Goal: Task Accomplishment & Management: Manage account settings

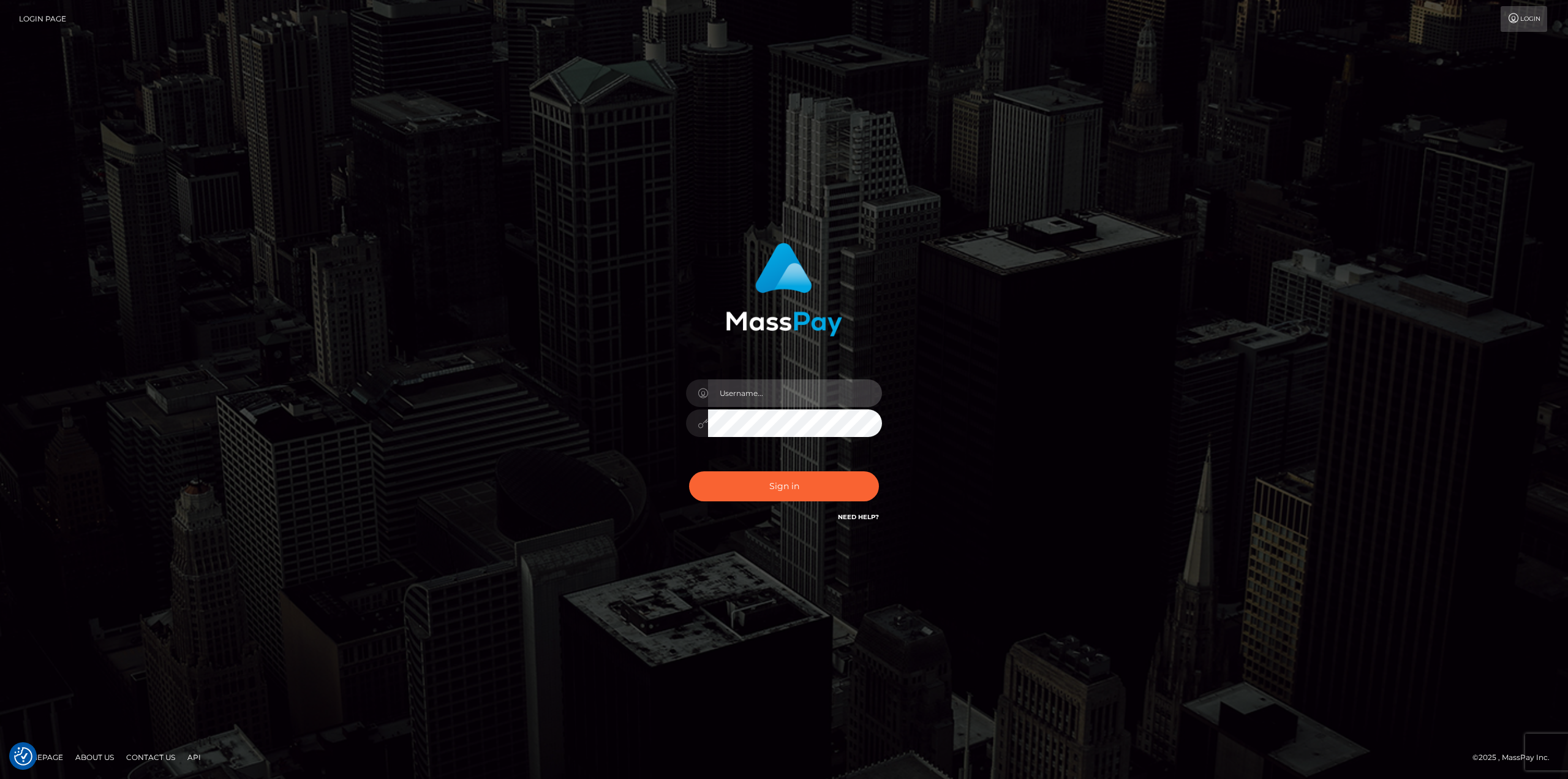
click at [797, 395] on input "text" at bounding box center [795, 393] width 174 height 28
type input "[PERSON_NAME]"
click at [788, 484] on button "Sign in" at bounding box center [784, 486] width 190 height 30
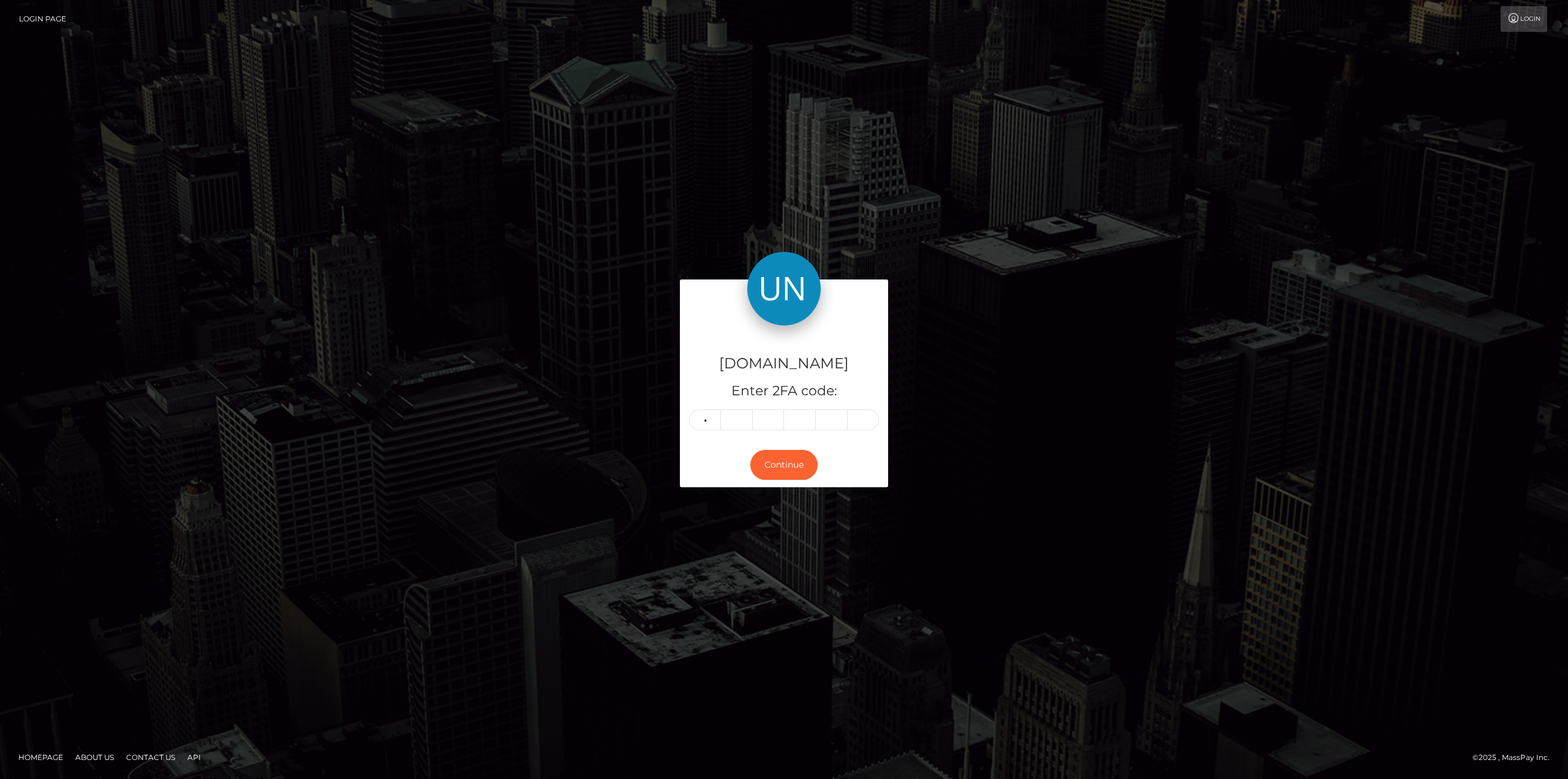
type input "9"
type input "7"
type input "6"
type input "0"
type input "8"
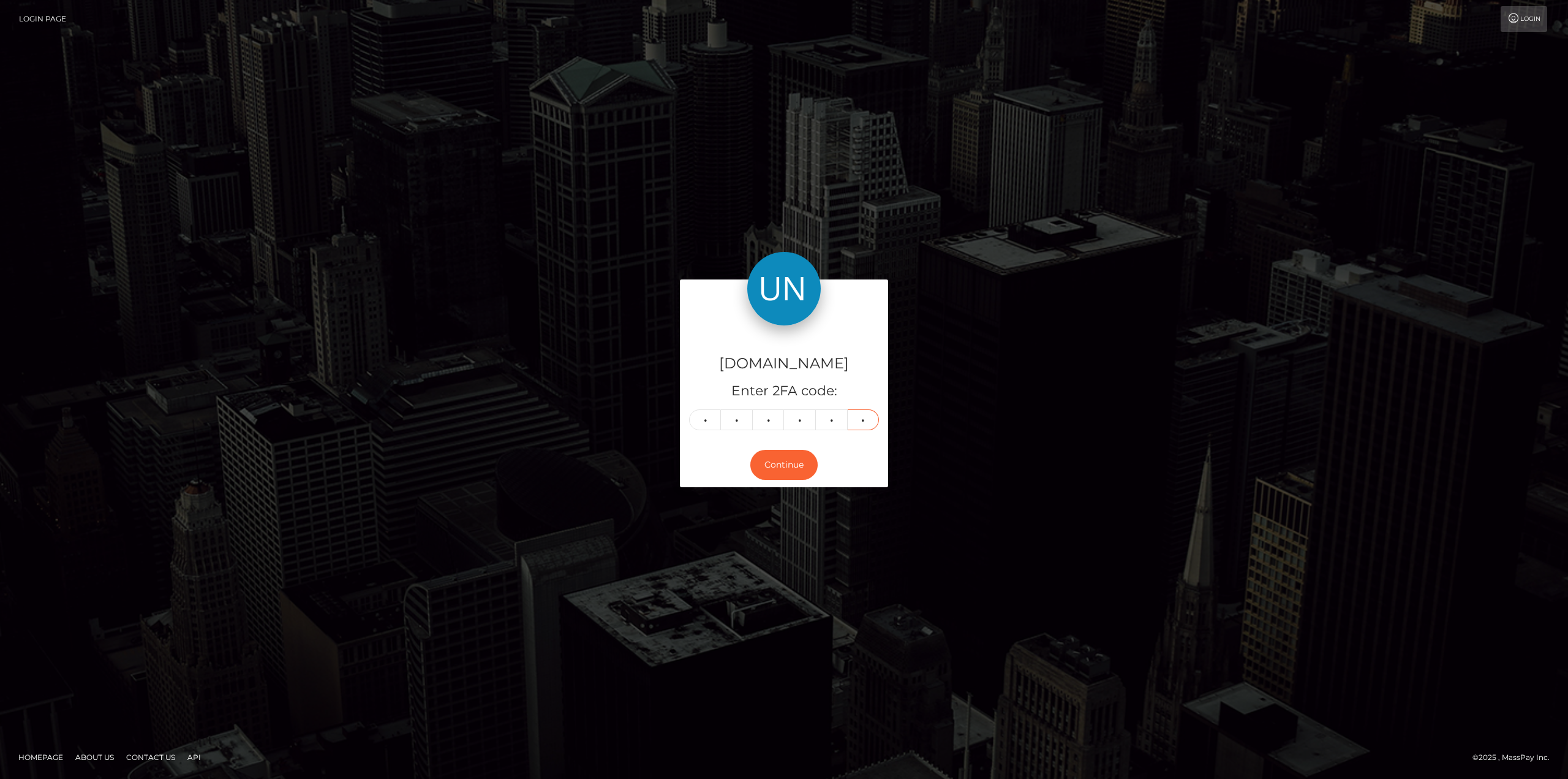
type input "7"
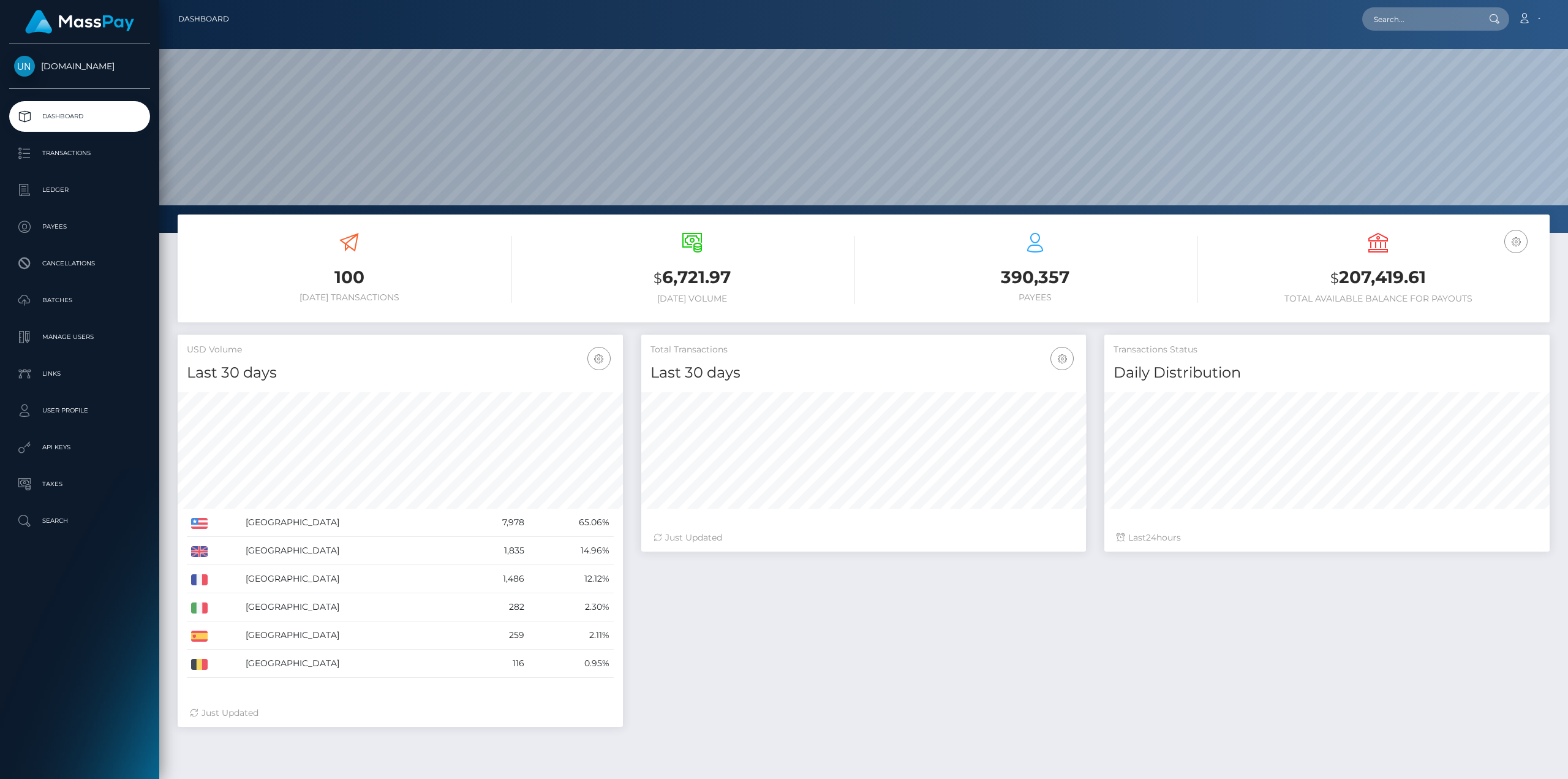
scroll to position [218, 445]
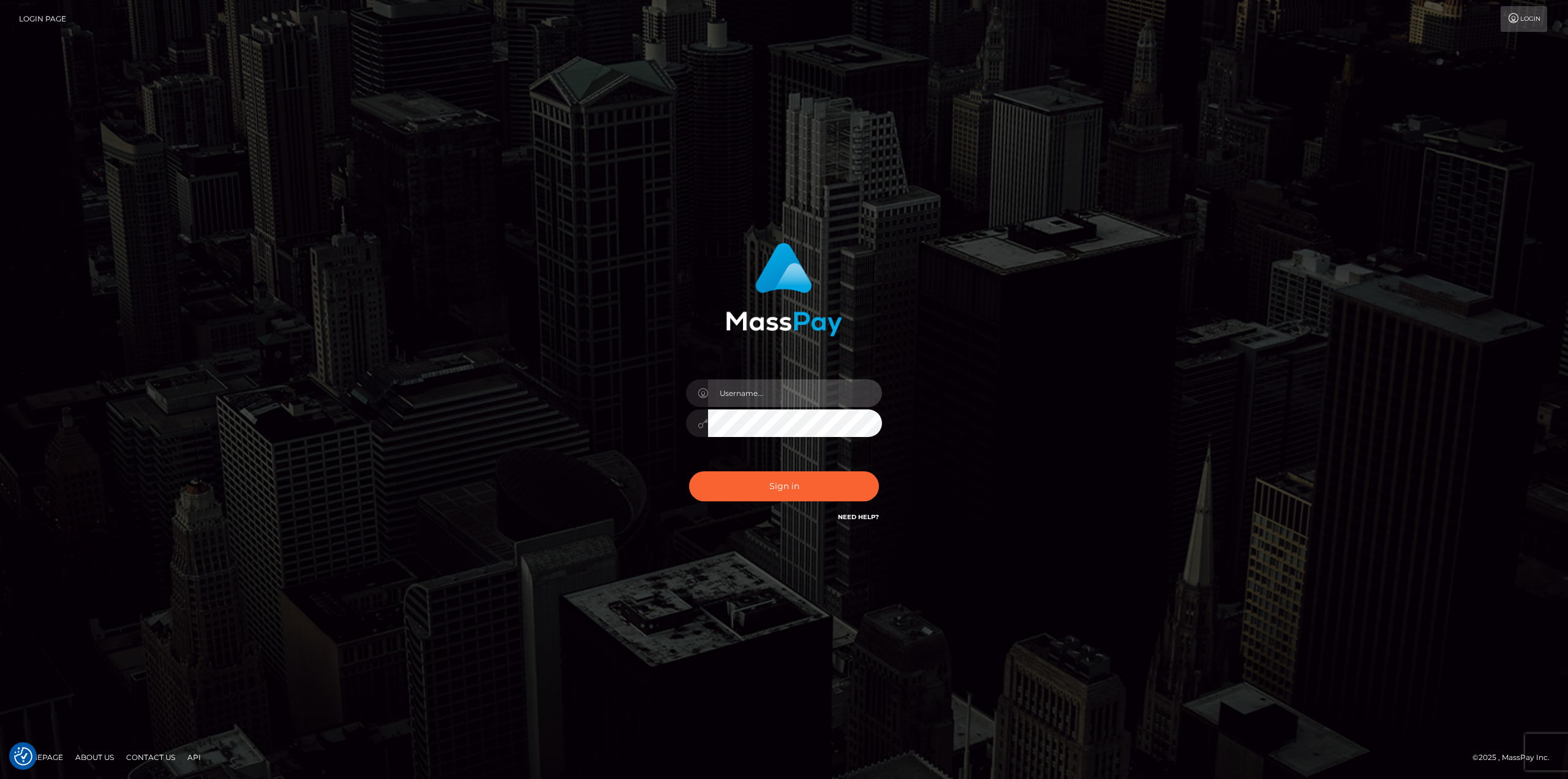
drag, startPoint x: 768, startPoint y: 388, endPoint x: 770, endPoint y: 395, distance: 7.3
click at [768, 388] on input "text" at bounding box center [795, 393] width 174 height 28
type input "Ahmed"
click at [689, 471] on button "Sign in" at bounding box center [784, 486] width 190 height 30
click at [734, 375] on div at bounding box center [784, 417] width 214 height 94
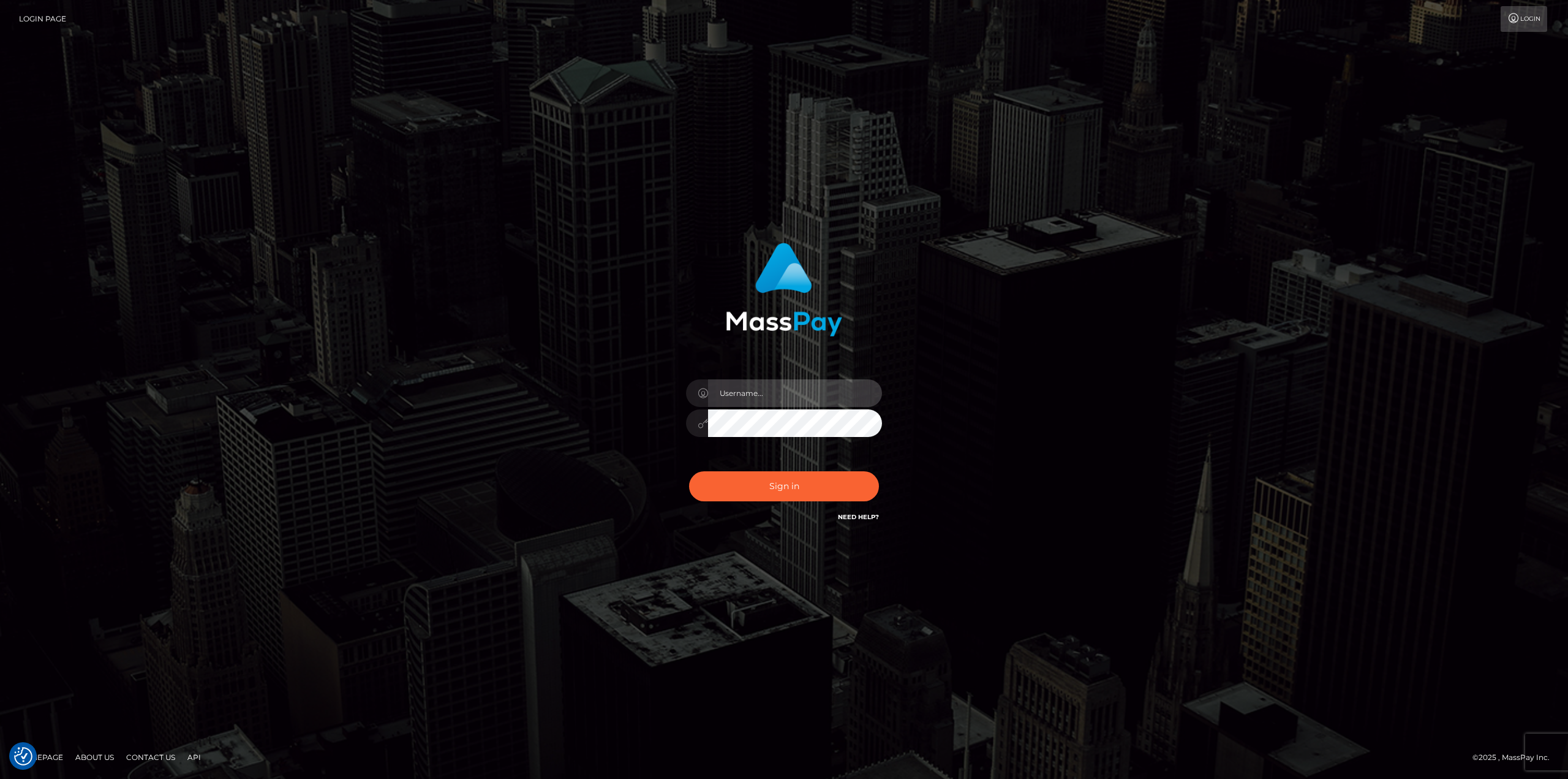
drag, startPoint x: 741, startPoint y: 400, endPoint x: 760, endPoint y: 408, distance: 20.6
click at [741, 400] on input "text" at bounding box center [795, 393] width 174 height 28
type input "[PERSON_NAME]"
click at [778, 481] on button "Sign in" at bounding box center [784, 486] width 190 height 30
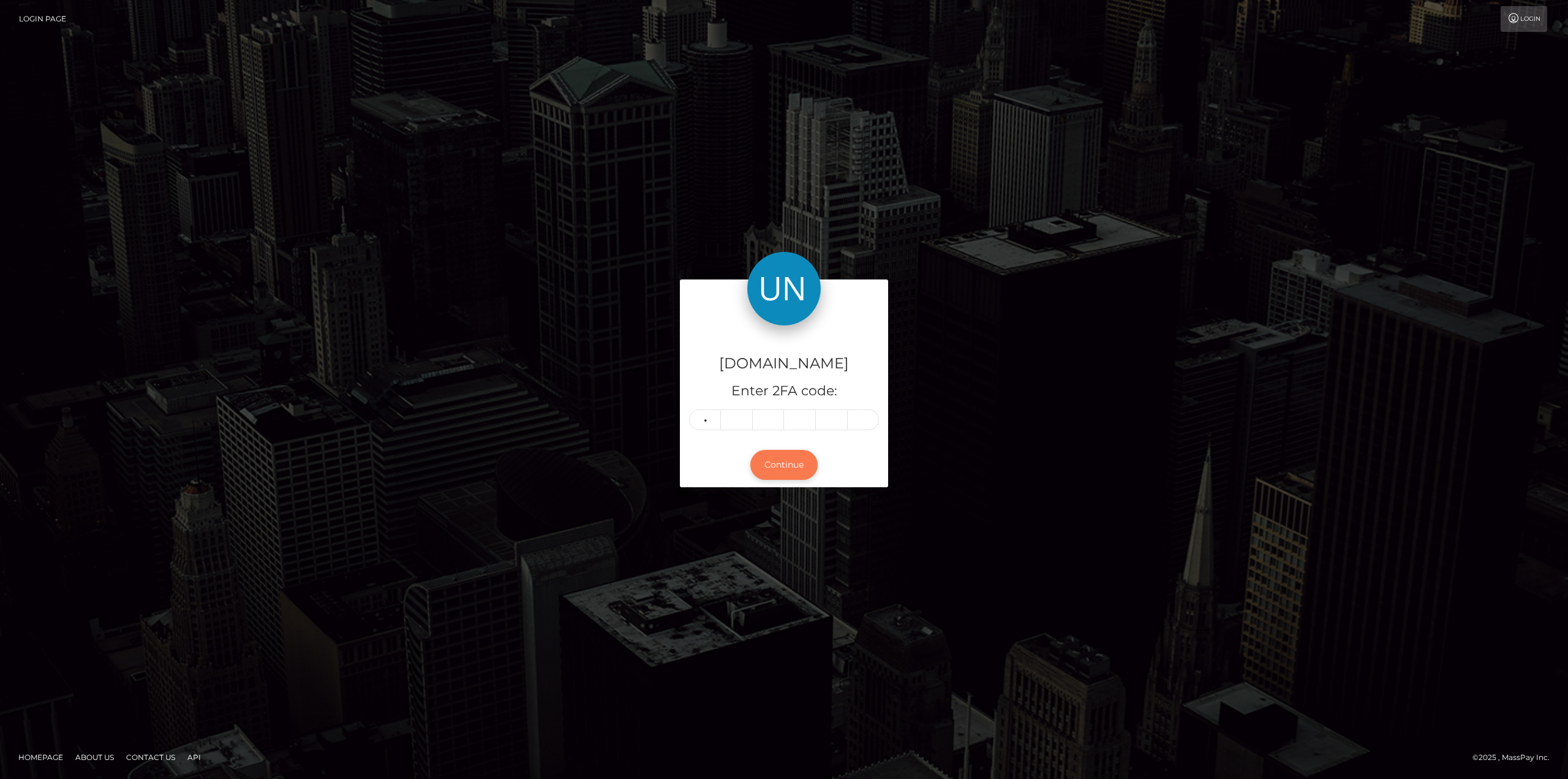
type input "4"
type input "9"
type input "3"
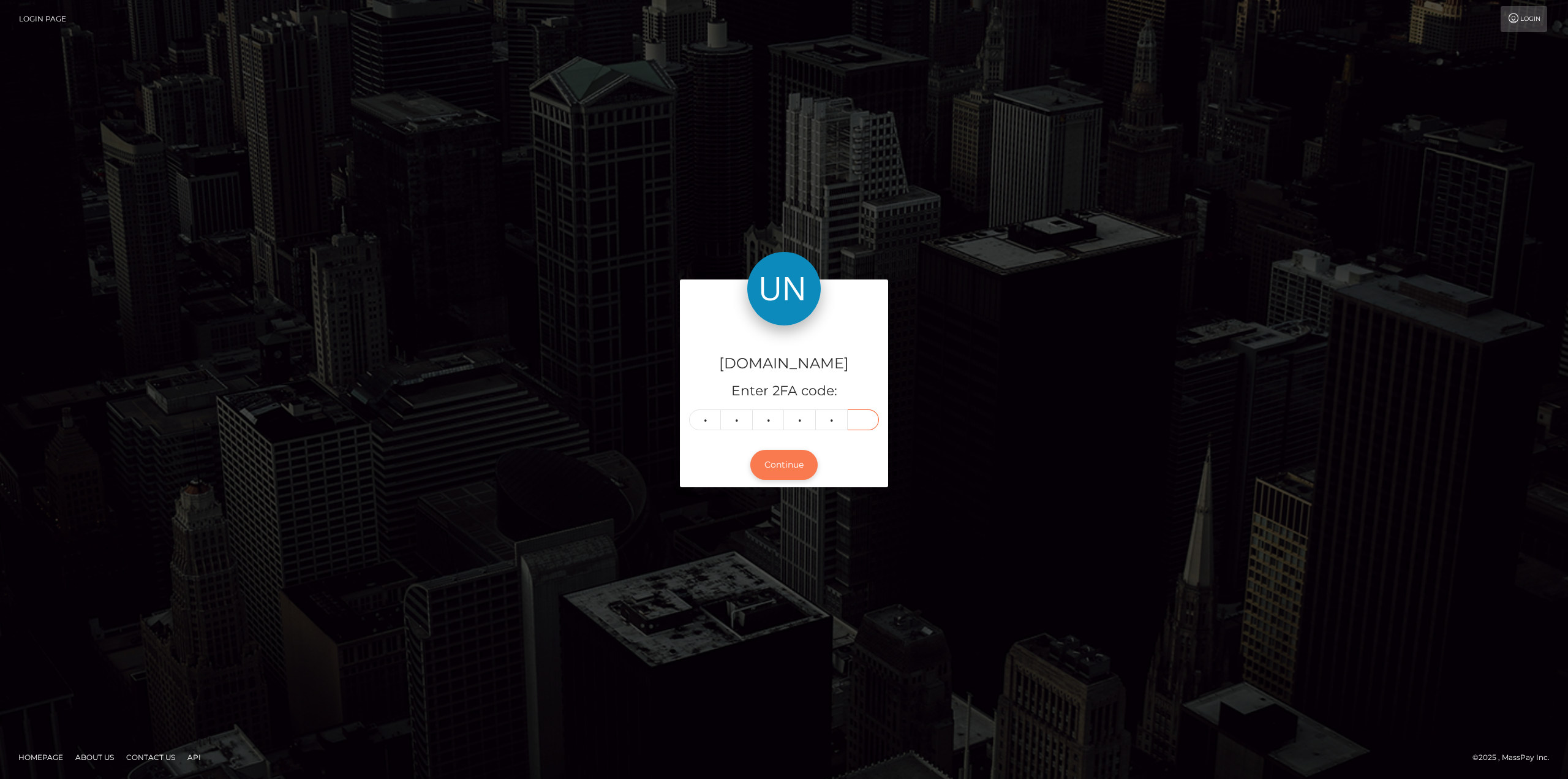
type input "8"
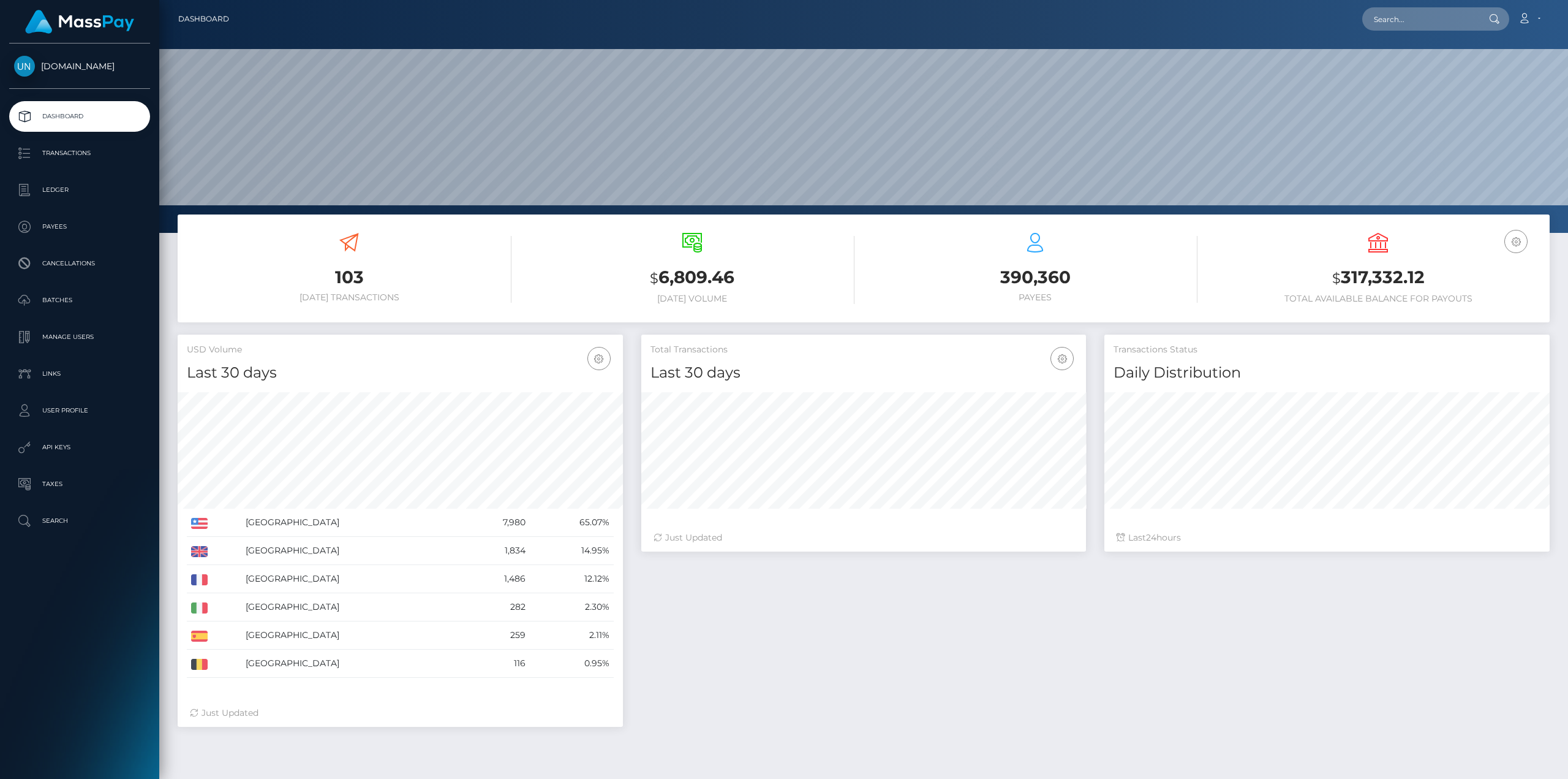
scroll to position [218, 445]
